Goal: Information Seeking & Learning: Learn about a topic

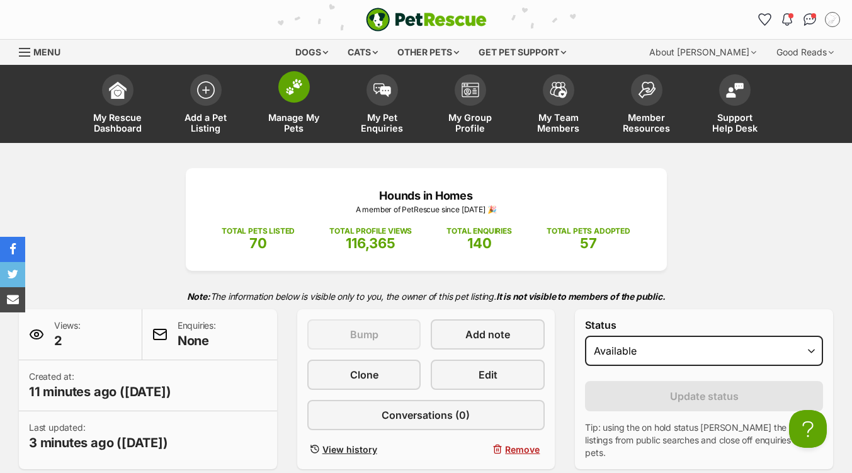
click at [295, 92] on img at bounding box center [294, 87] width 18 height 16
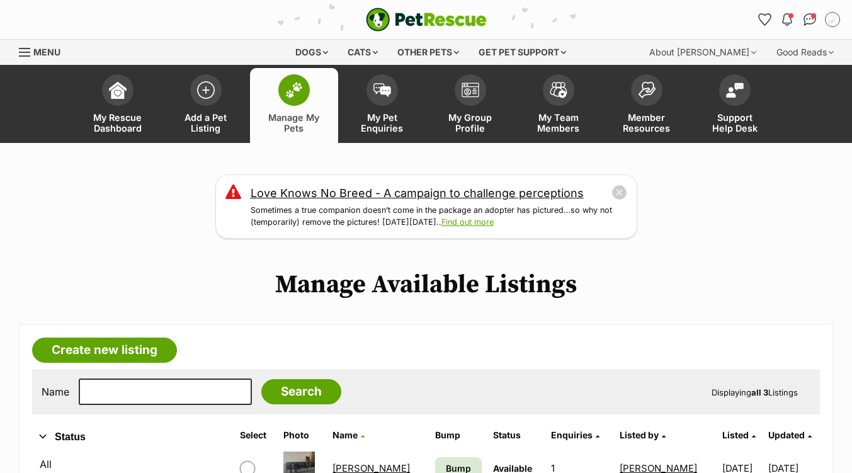
click at [418, 193] on link "Love Knows No Breed - A campaign to challenge perceptions" at bounding box center [417, 192] width 333 height 17
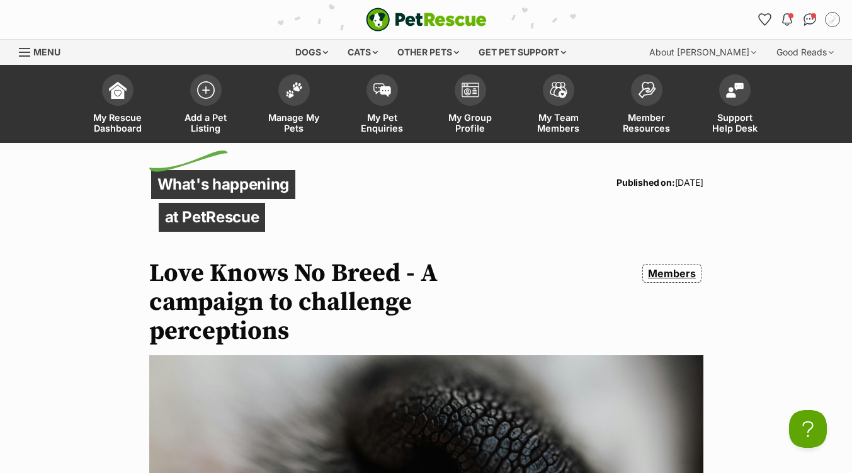
click at [676, 274] on link "Members" at bounding box center [671, 273] width 59 height 19
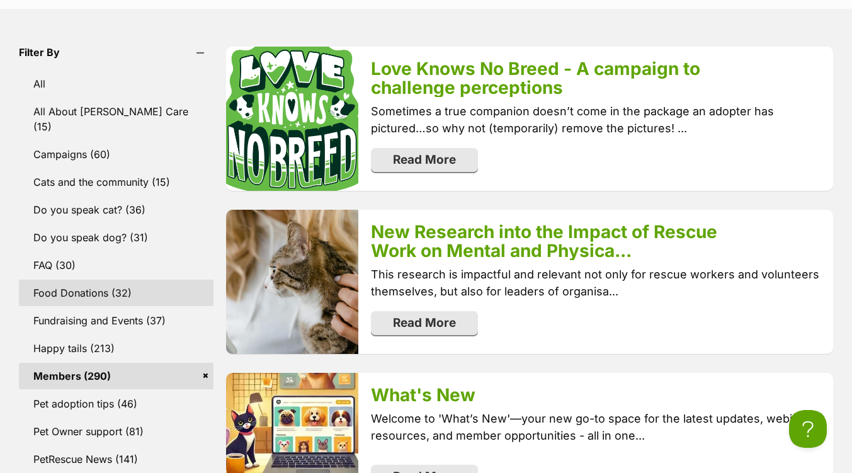
click at [93, 279] on link "Food Donations (32)" at bounding box center [116, 292] width 194 height 26
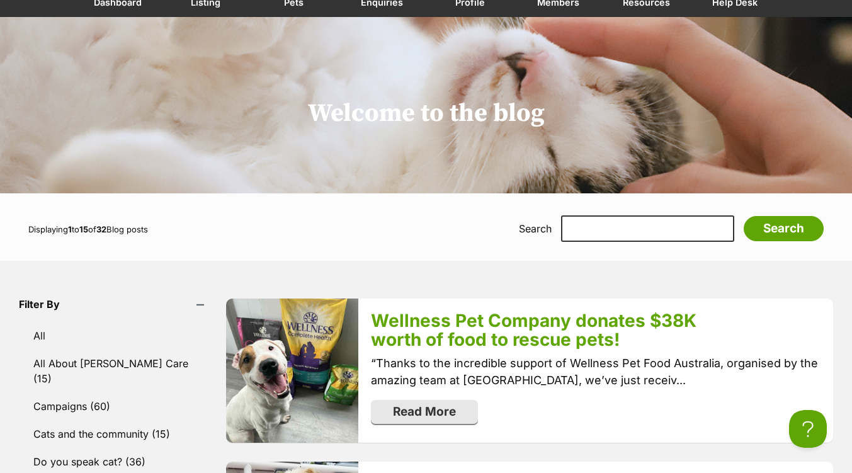
scroll to position [315, 0]
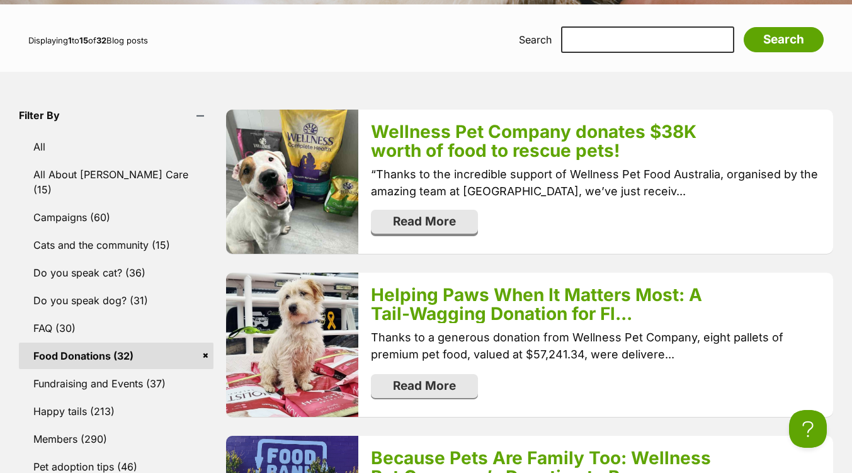
click at [444, 229] on link "Read More" at bounding box center [424, 222] width 107 height 24
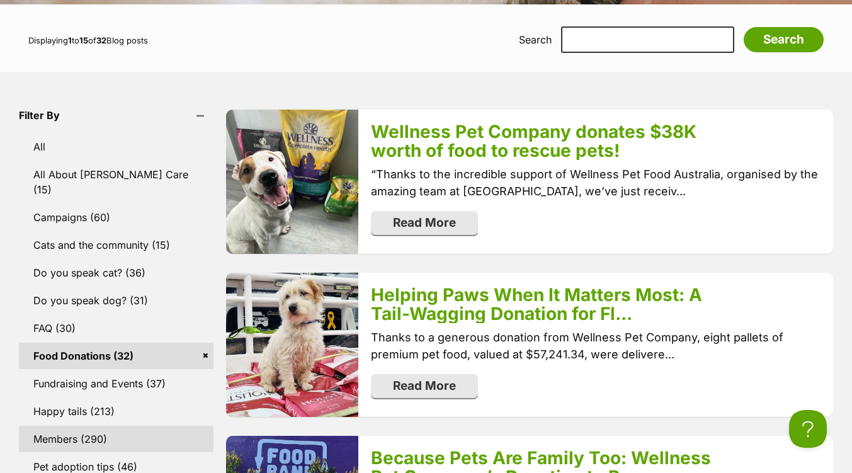
click at [94, 425] on link "Members (290)" at bounding box center [116, 438] width 194 height 26
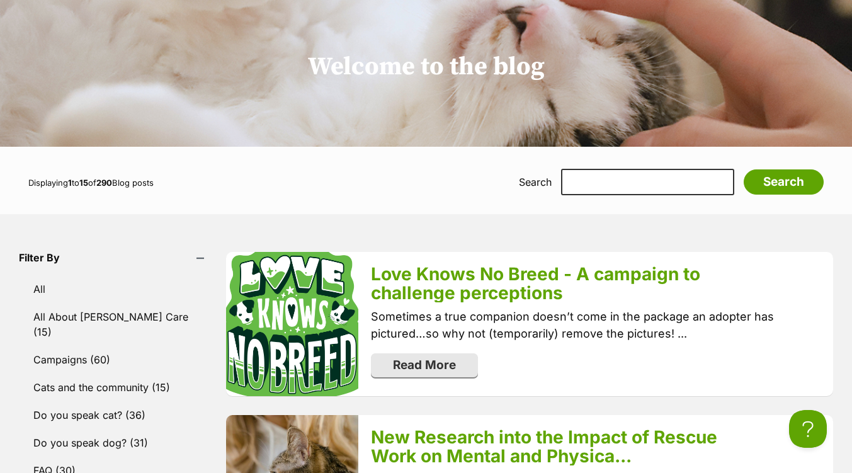
scroll to position [189, 0]
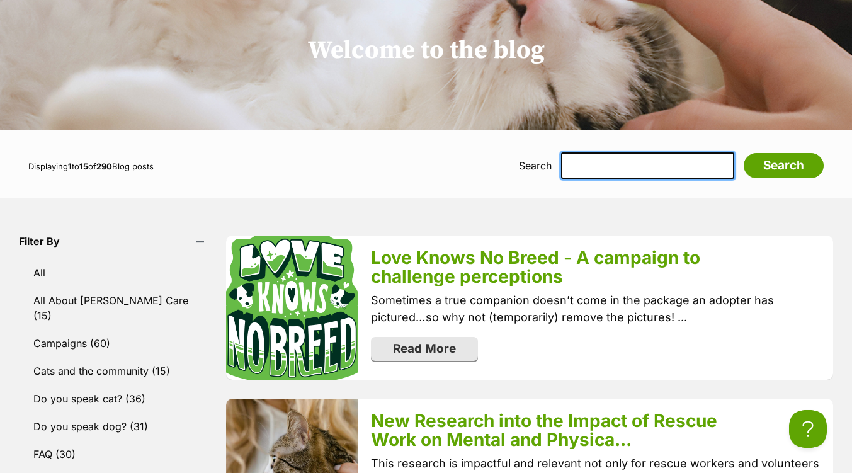
click at [626, 159] on input "text" at bounding box center [647, 165] width 173 height 26
type input "hounds in homes"
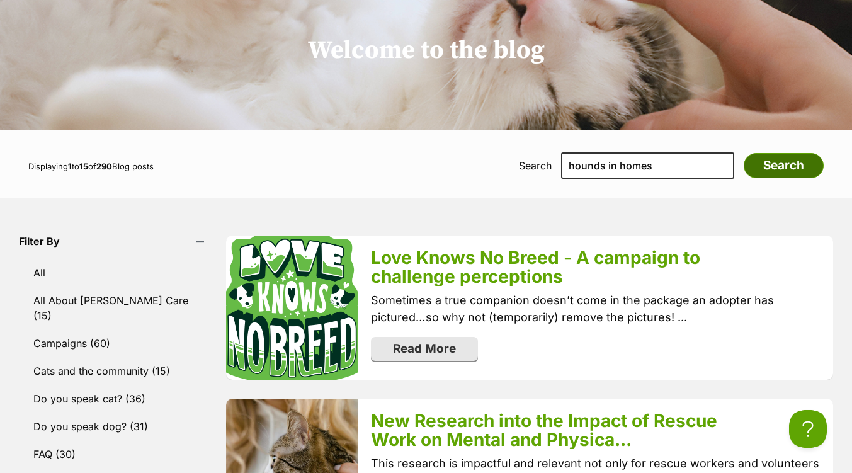
click at [775, 167] on input "Search" at bounding box center [783, 165] width 80 height 25
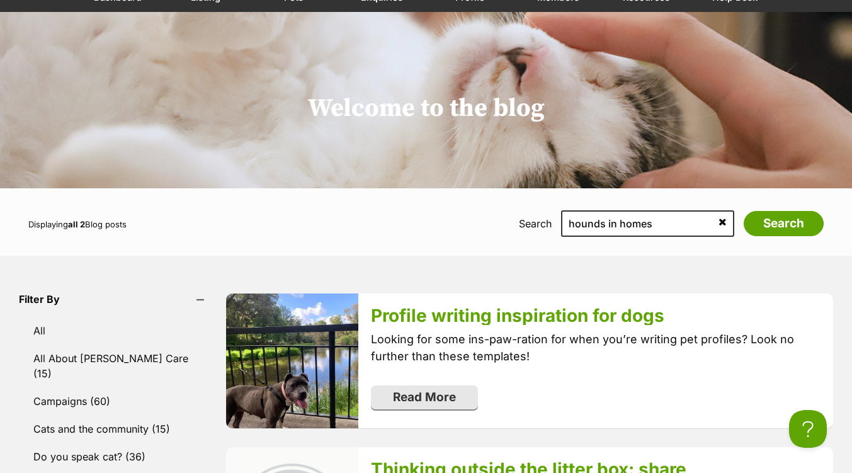
scroll to position [63, 0]
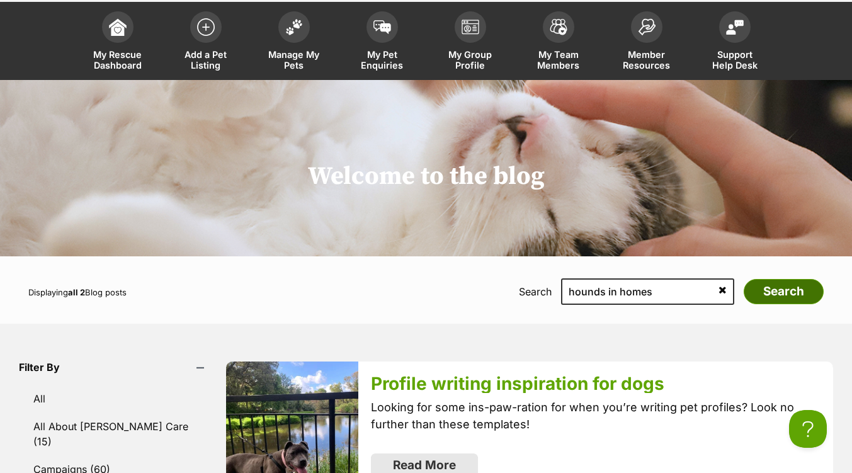
click at [803, 281] on input "Search" at bounding box center [783, 291] width 80 height 25
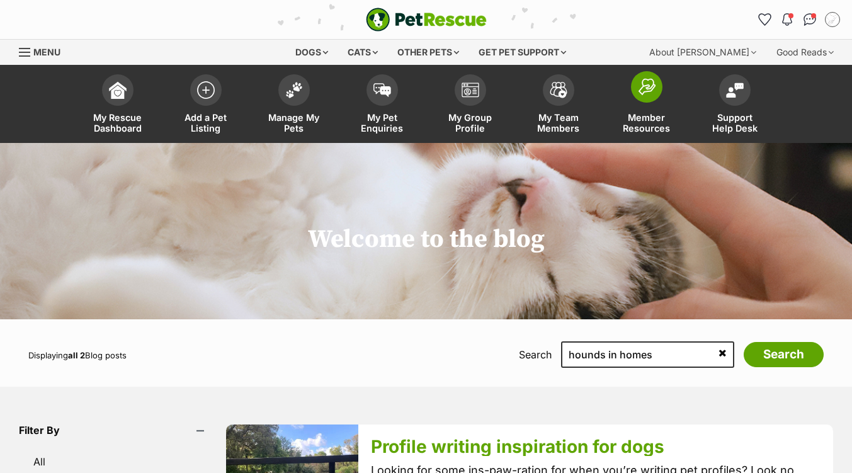
click at [645, 93] on img at bounding box center [647, 86] width 18 height 17
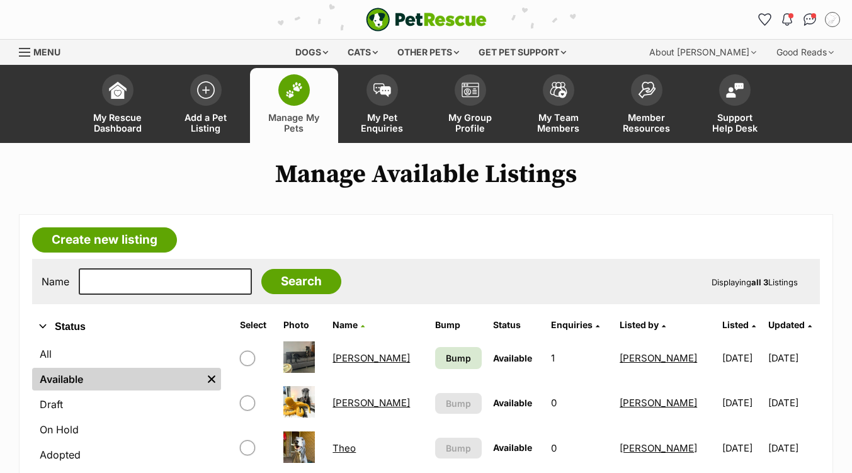
click at [354, 356] on link "[PERSON_NAME]" at bounding box center [370, 358] width 77 height 12
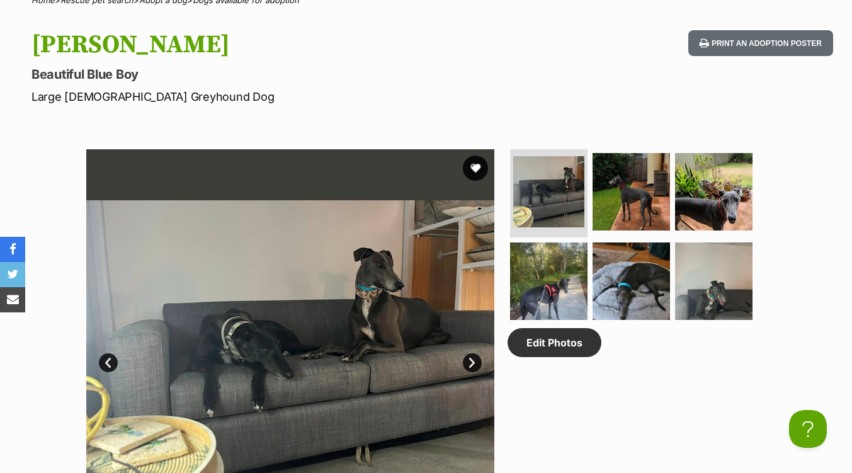
scroll to position [504, 0]
